Goal: Transaction & Acquisition: Obtain resource

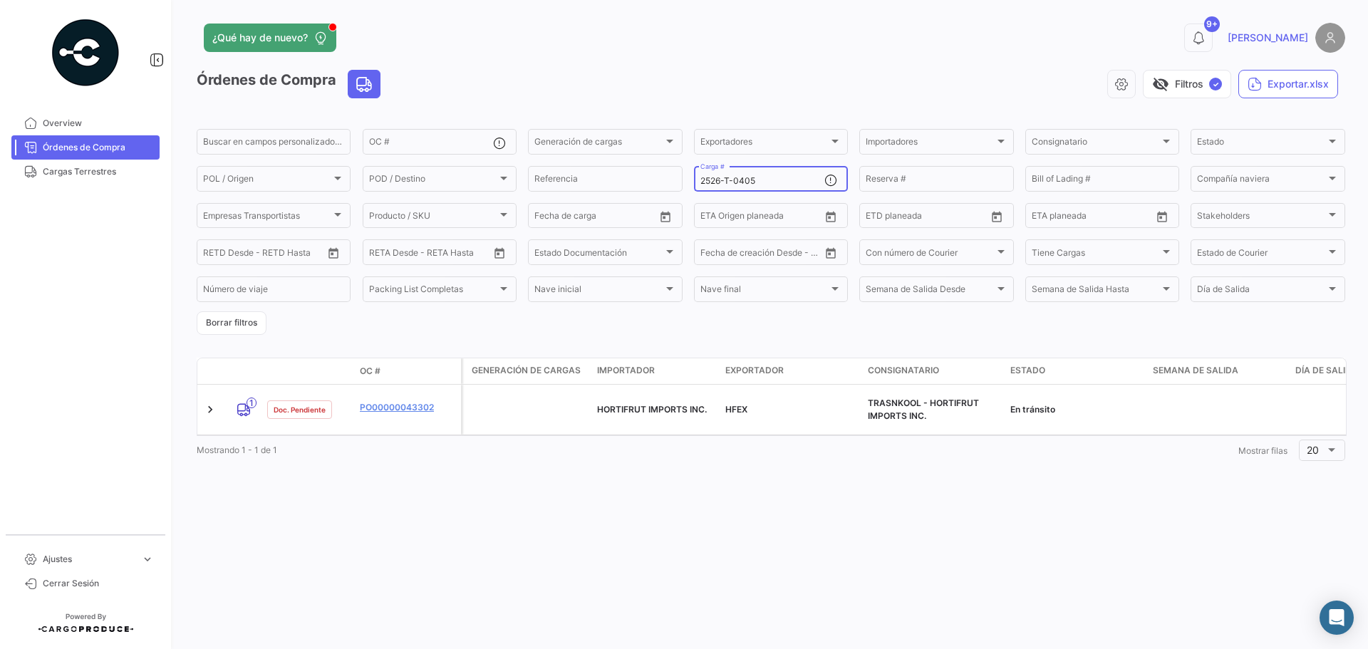
click at [772, 183] on input "2526-T-0405" at bounding box center [762, 181] width 124 height 10
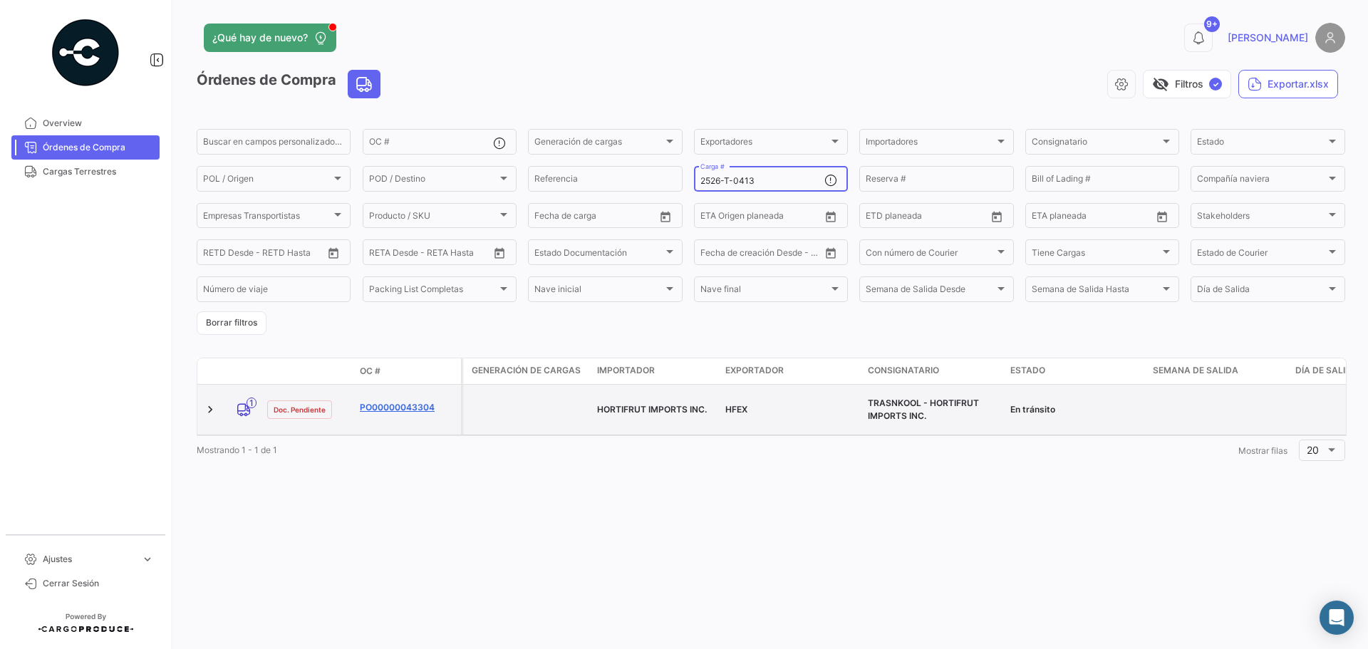
type input "2526-T-0413"
click at [390, 405] on link "PO00000043304" at bounding box center [407, 407] width 95 height 13
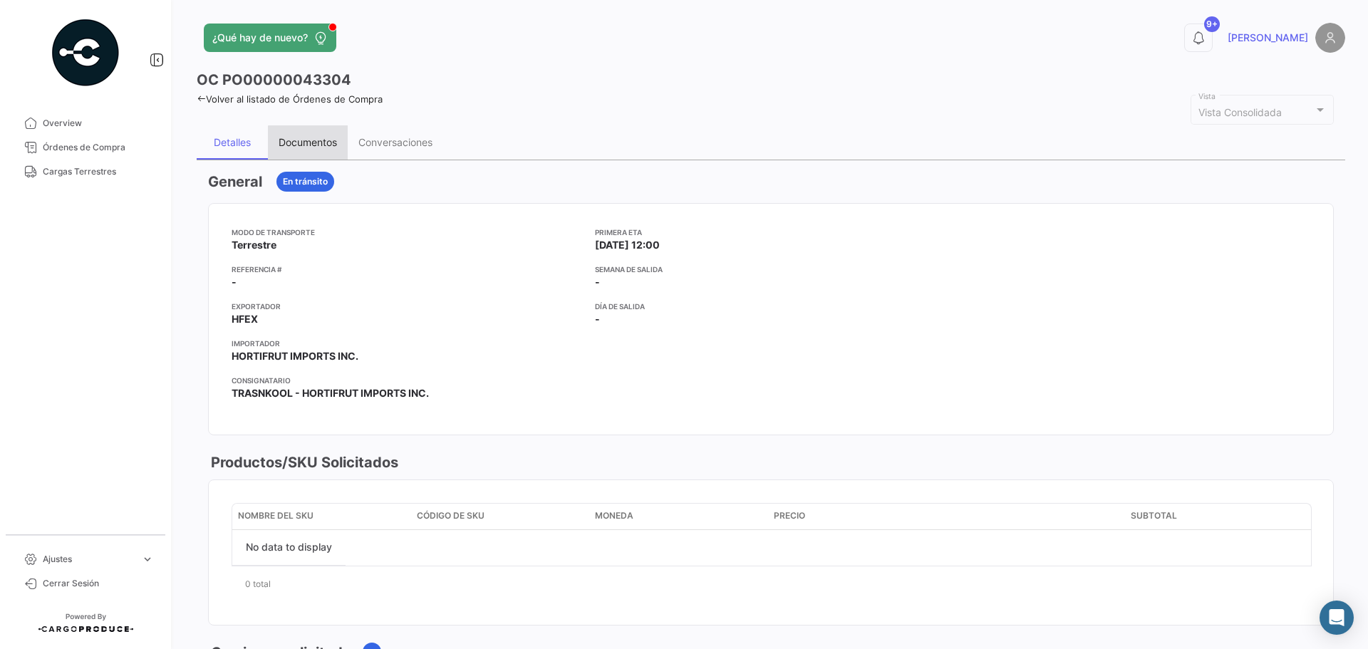
click at [311, 147] on div "Documentos" at bounding box center [308, 142] width 58 height 12
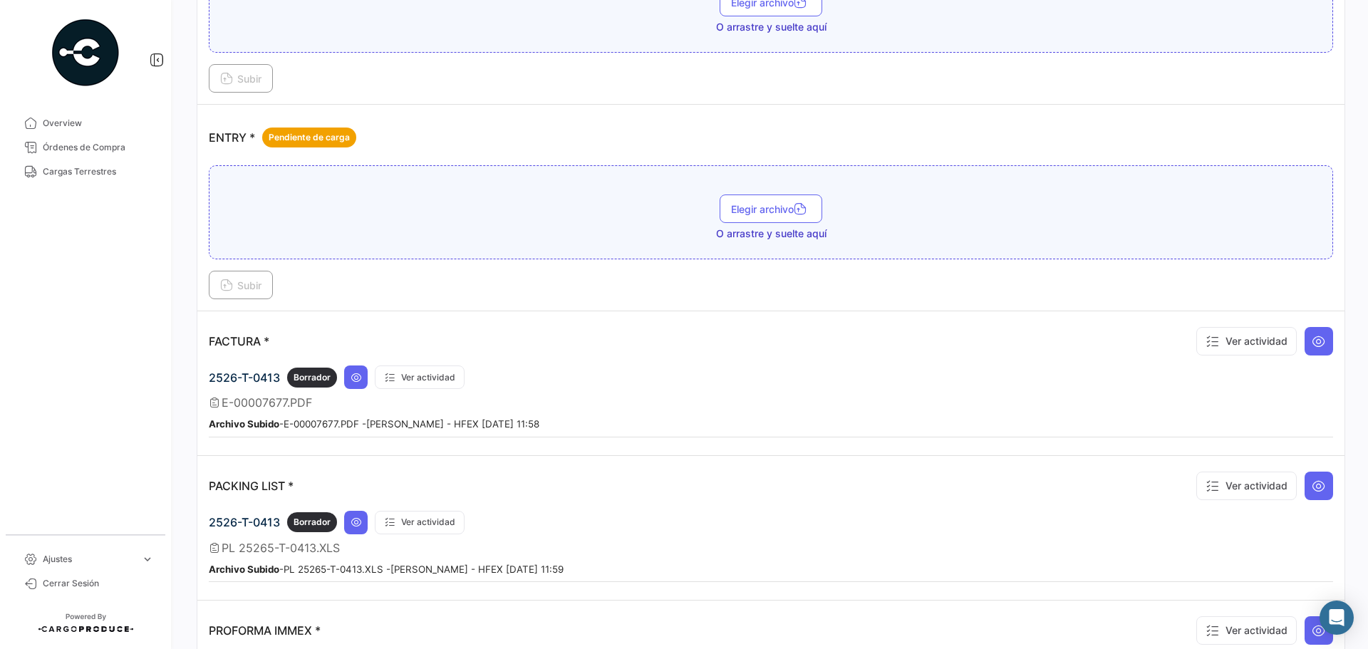
scroll to position [997, 0]
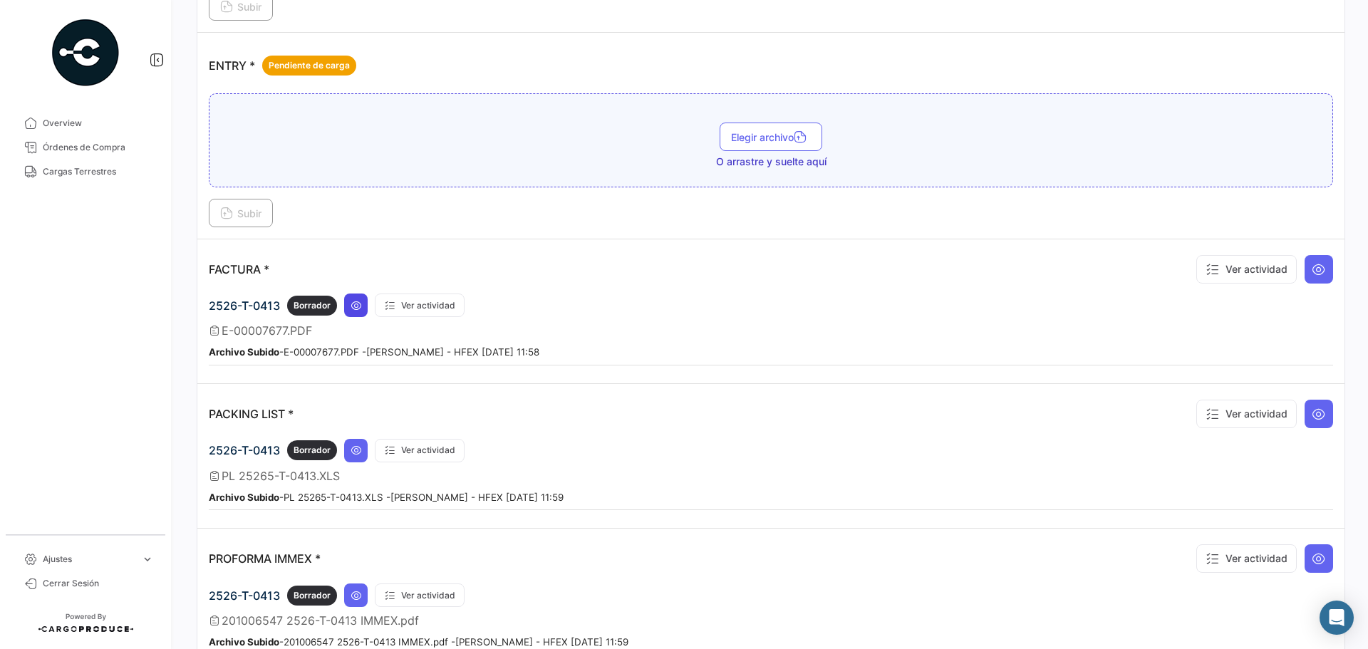
click at [360, 306] on icon at bounding box center [355, 305] width 11 height 11
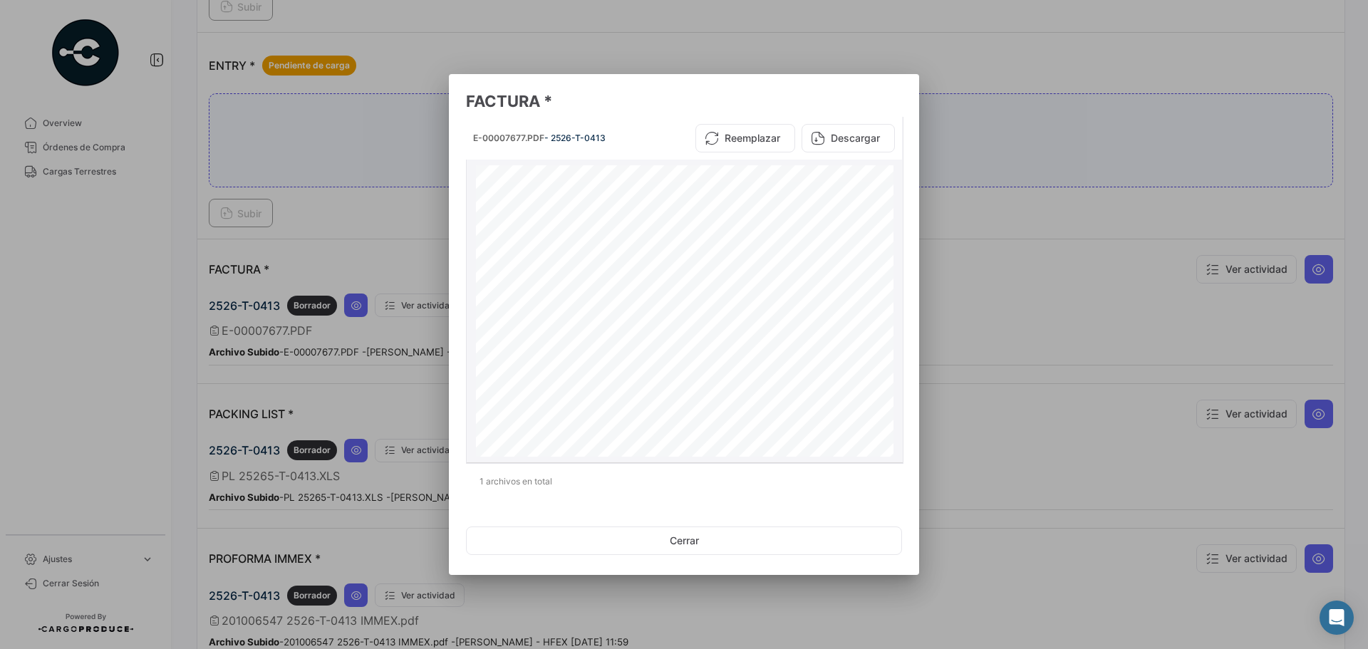
click at [869, 134] on button "Descargar" at bounding box center [847, 138] width 93 height 28
click at [687, 541] on button "Cerrar" at bounding box center [684, 540] width 436 height 28
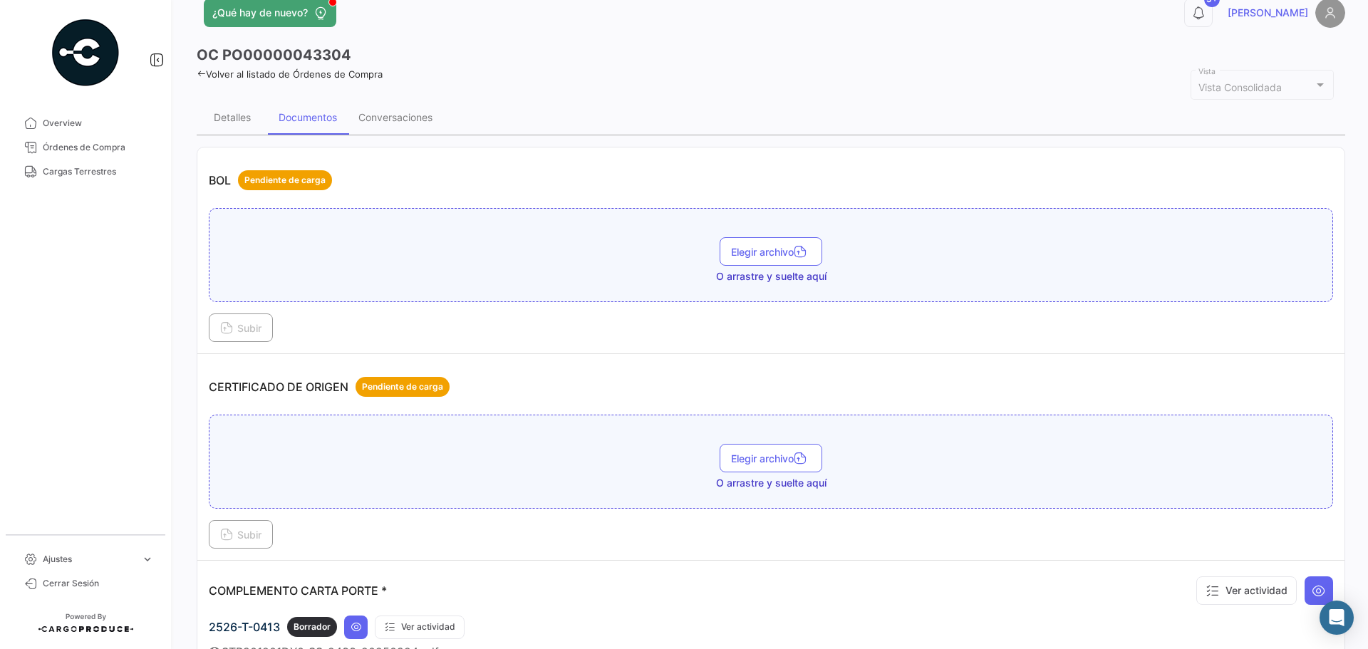
scroll to position [0, 0]
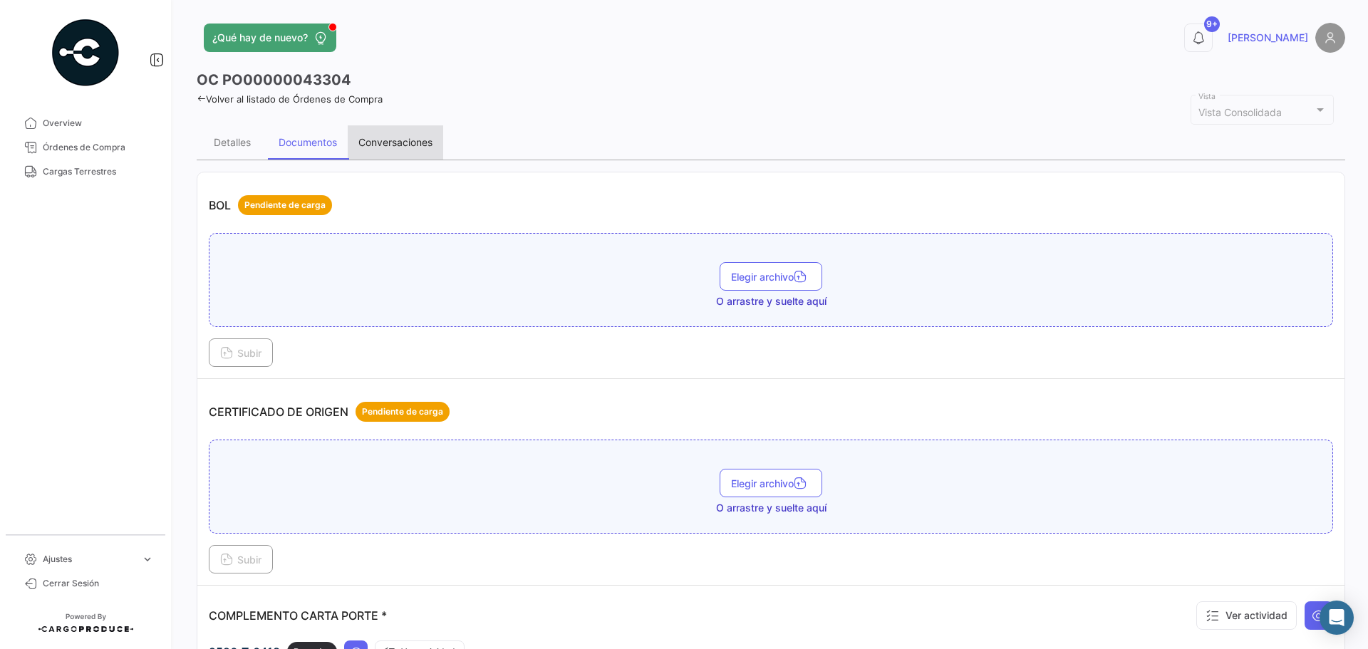
click at [398, 144] on div "Conversaciones" at bounding box center [395, 142] width 74 height 12
